Goal: Check status: Check status

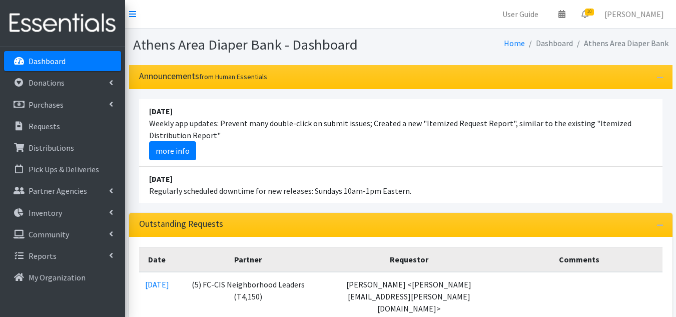
scroll to position [450, 0]
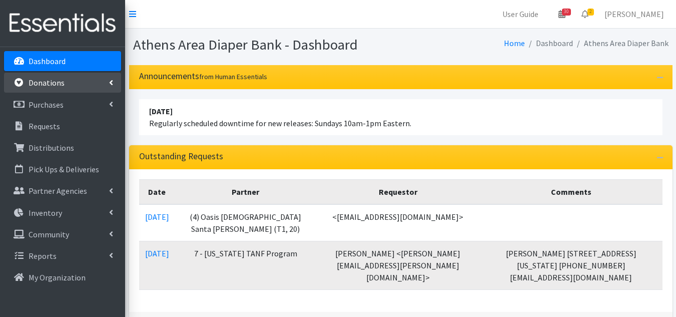
click at [58, 83] on p "Donations" at bounding box center [47, 83] width 36 height 10
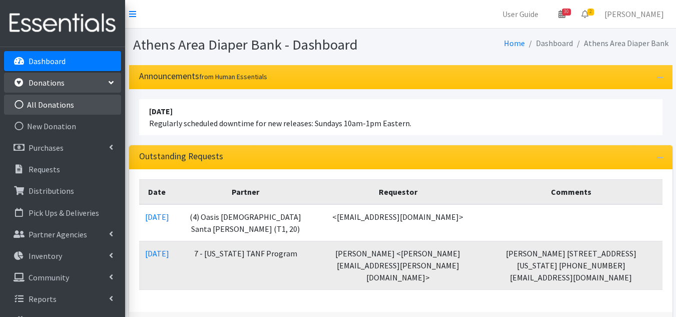
click at [60, 105] on link "All Donations" at bounding box center [62, 105] width 117 height 20
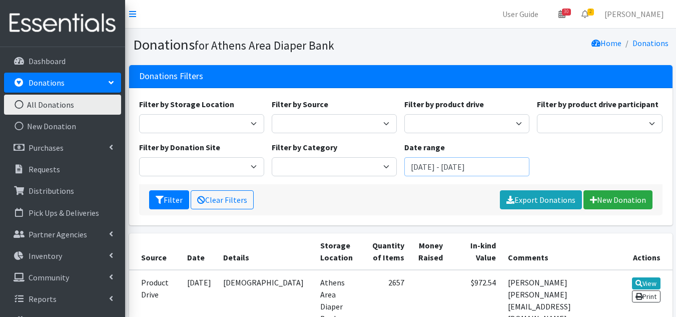
click at [471, 165] on input "July 2, 2025 - October 2, 2025" at bounding box center [466, 166] width 125 height 19
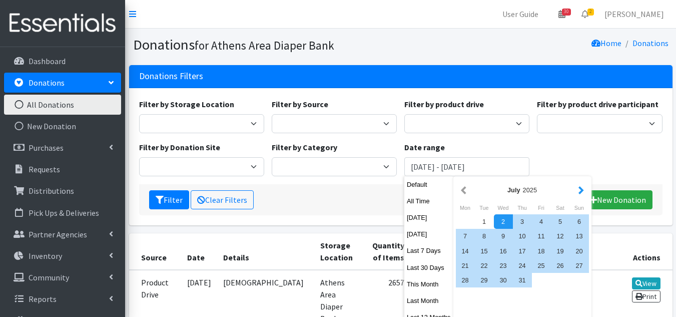
click at [585, 190] on button "button" at bounding box center [581, 190] width 11 height 13
click at [541, 224] on div "1" at bounding box center [541, 221] width 19 height 15
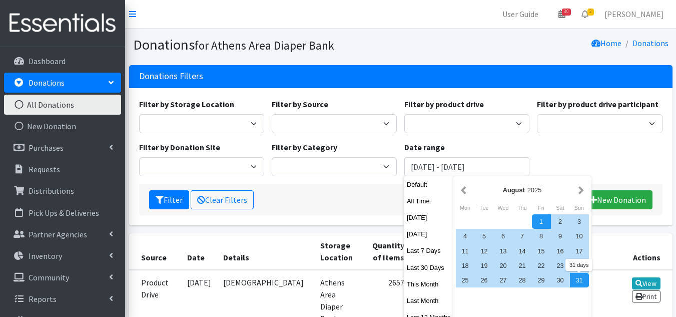
click at [581, 280] on div "31" at bounding box center [579, 280] width 19 height 15
type input "August 1, 2025 - August 31, 2025"
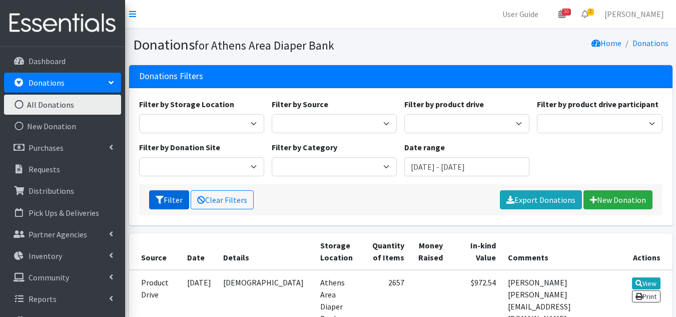
click at [156, 200] on icon "submit" at bounding box center [160, 200] width 8 height 8
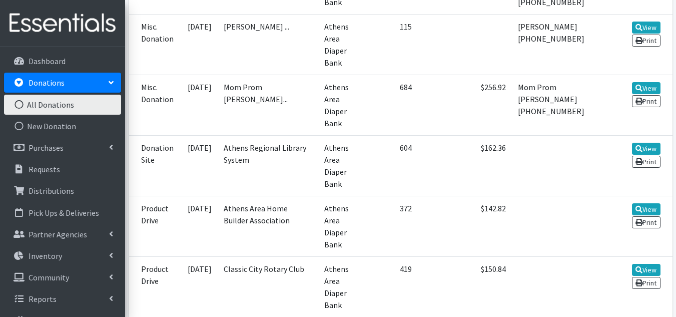
scroll to position [632, 0]
